Goal: Communication & Community: Ask a question

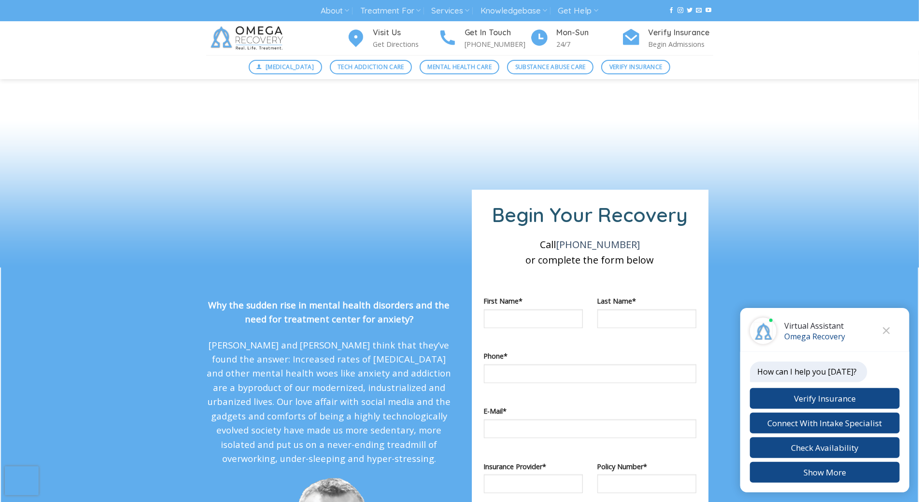
scroll to position [757, 0]
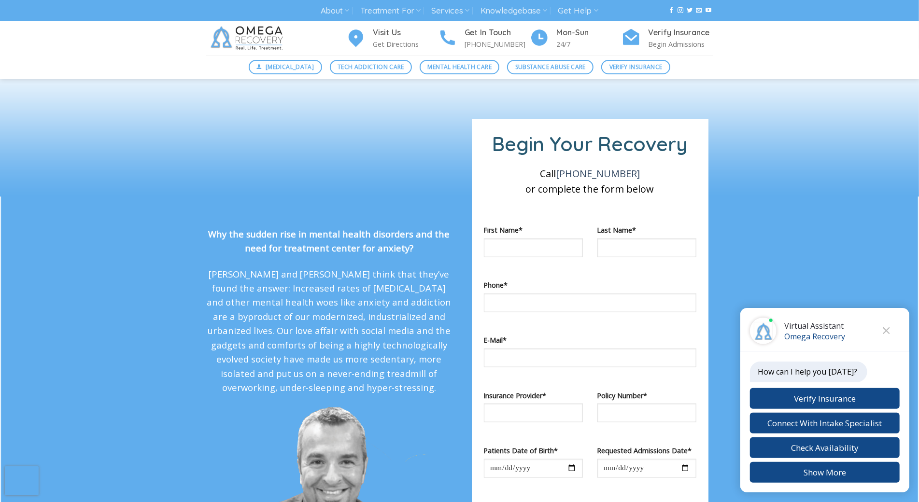
click at [271, 33] on img at bounding box center [248, 38] width 85 height 34
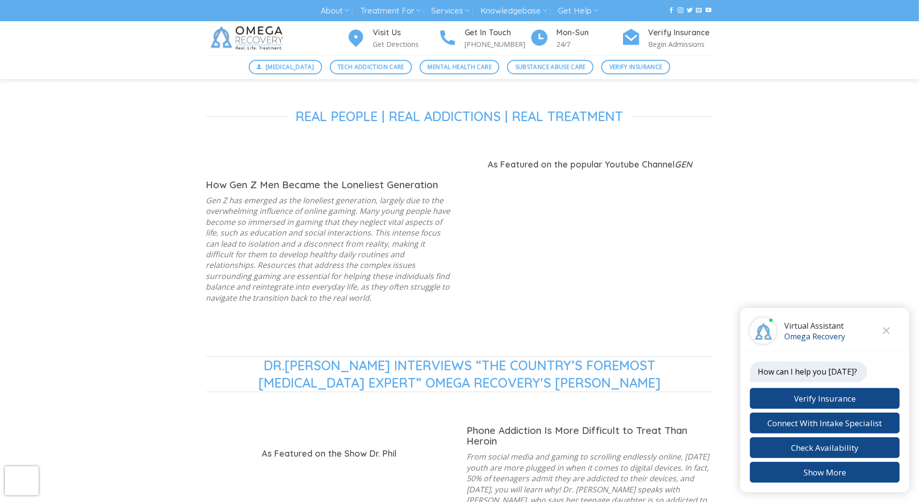
scroll to position [631, 0]
